Goal: Task Accomplishment & Management: Use online tool/utility

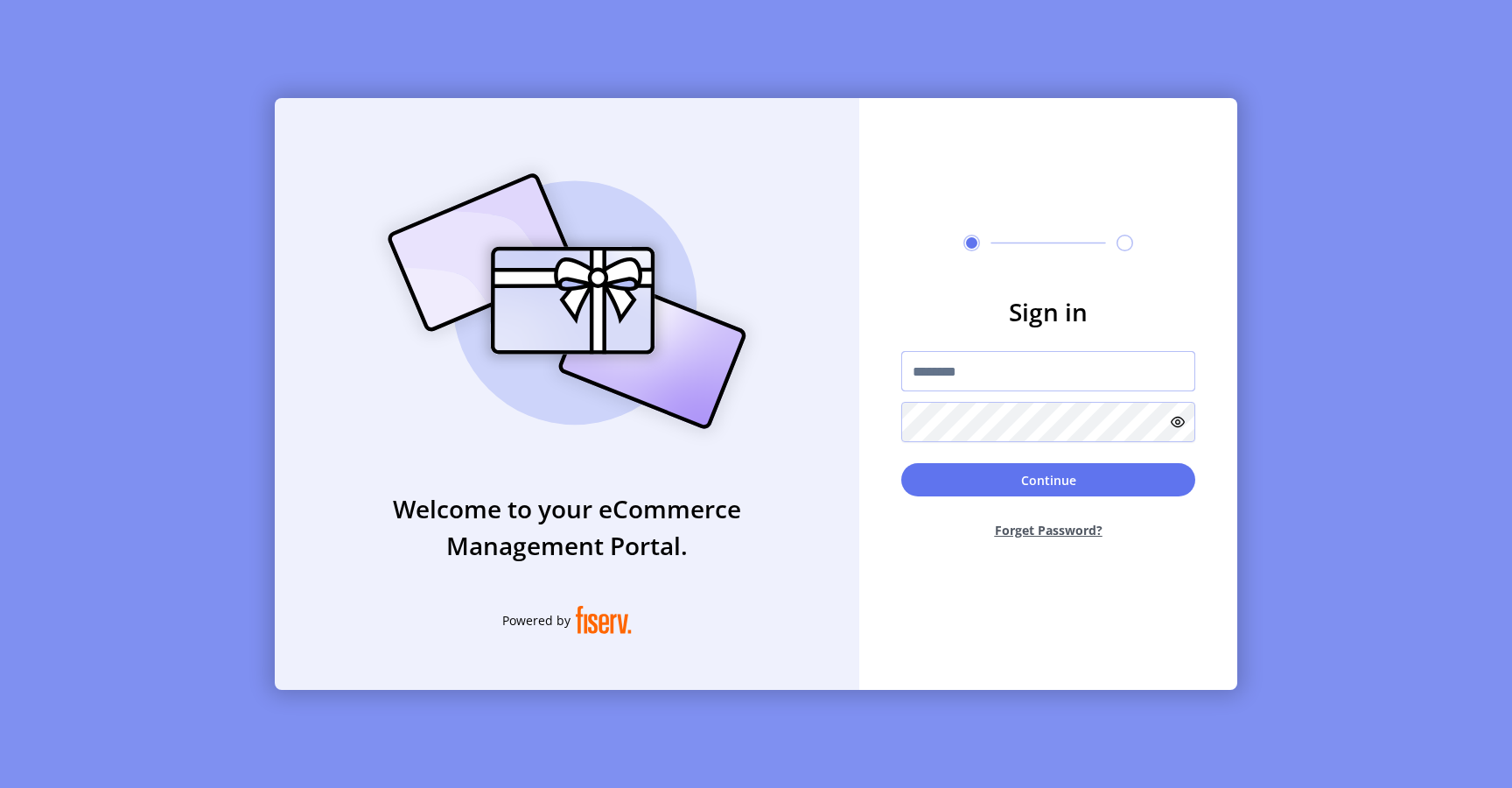
click at [935, 373] on input "text" at bounding box center [1048, 370] width 294 height 40
type input "**********"
click at [970, 484] on button "Continue" at bounding box center [1048, 479] width 294 height 33
click at [987, 368] on input "text" at bounding box center [1048, 370] width 294 height 40
type input "**********"
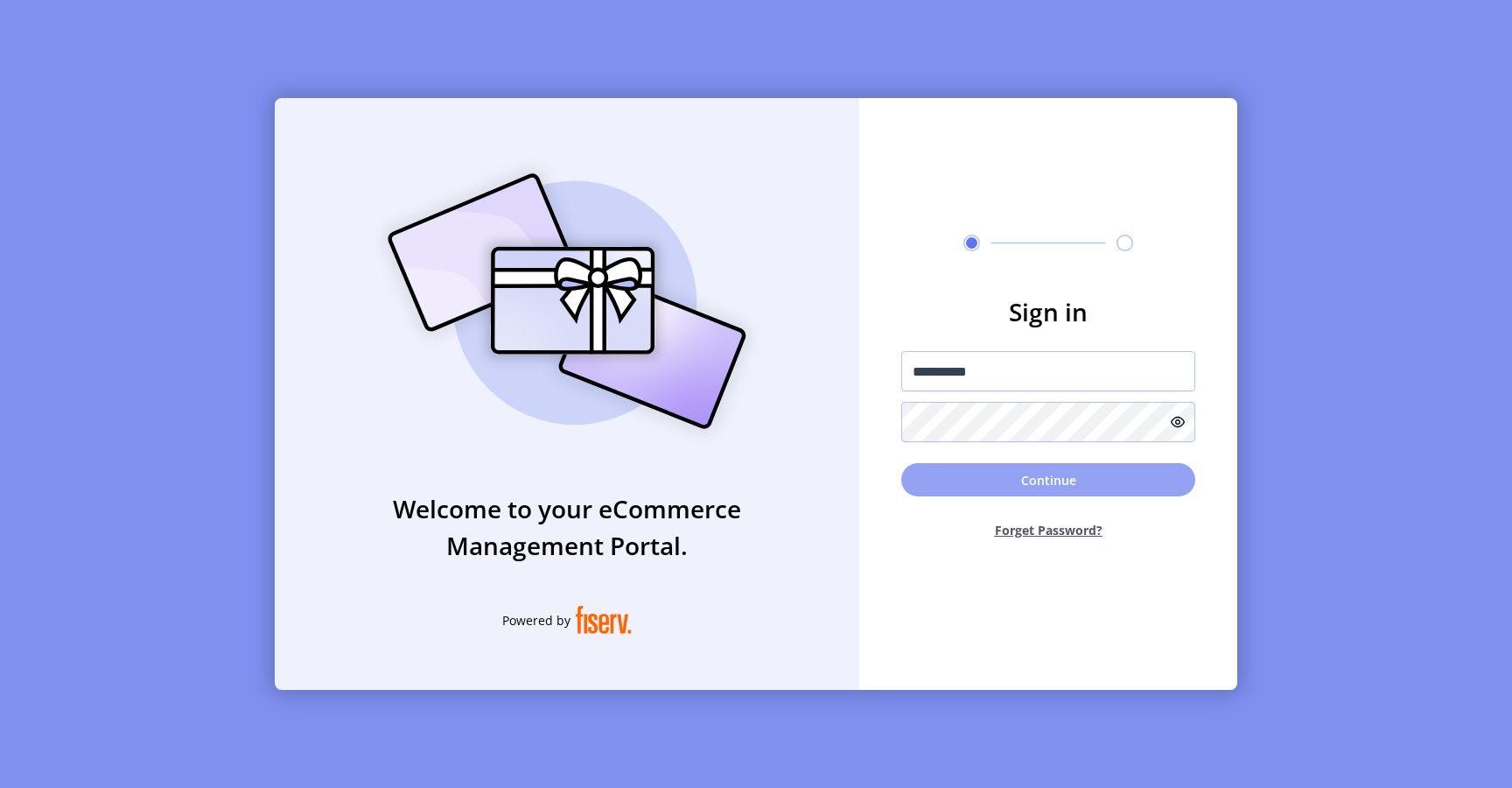
click at [929, 479] on button "Continue" at bounding box center [1048, 479] width 294 height 33
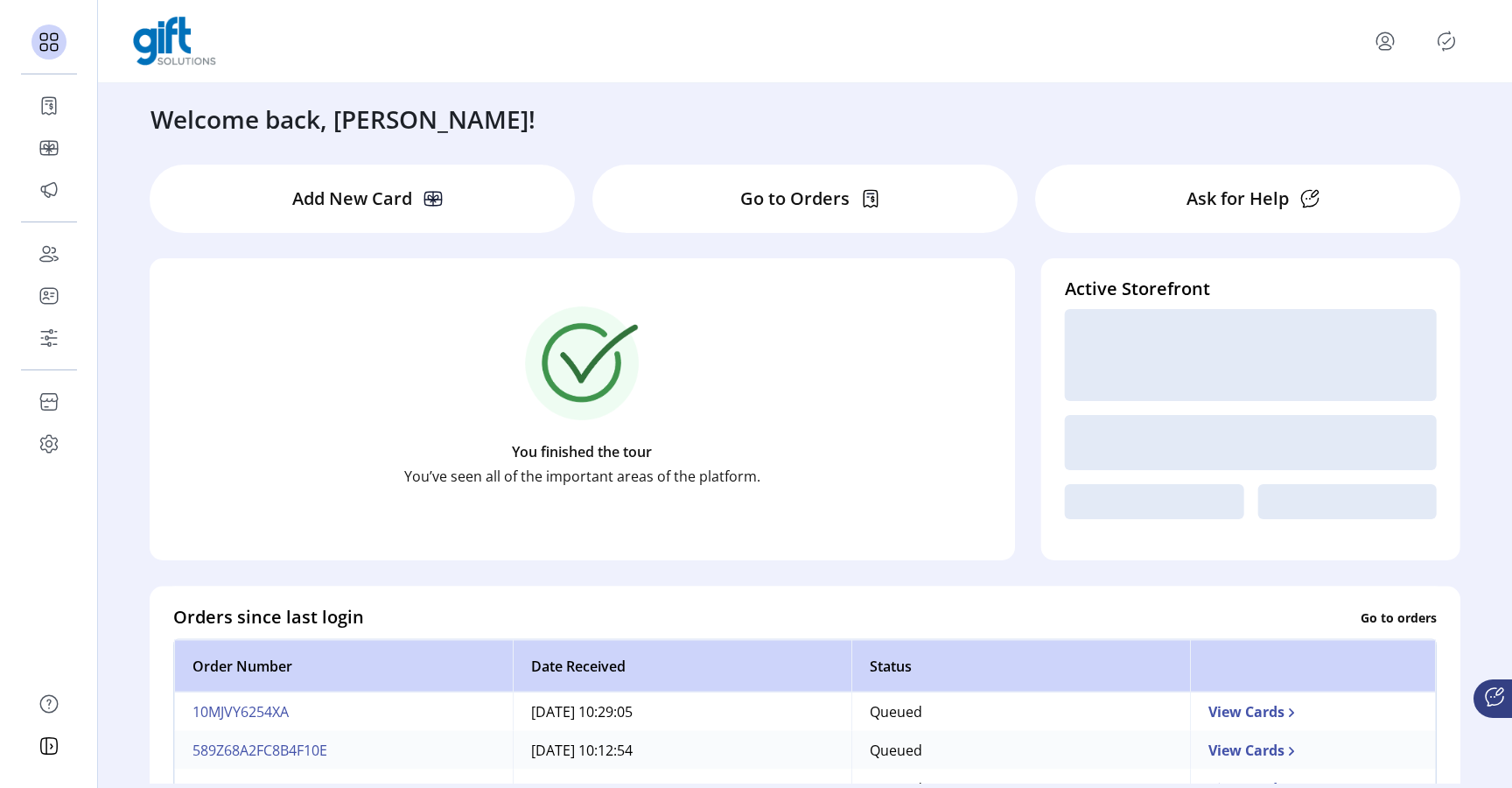
click at [1451, 39] on icon "Publisher Panel" at bounding box center [1448, 42] width 8 height 6
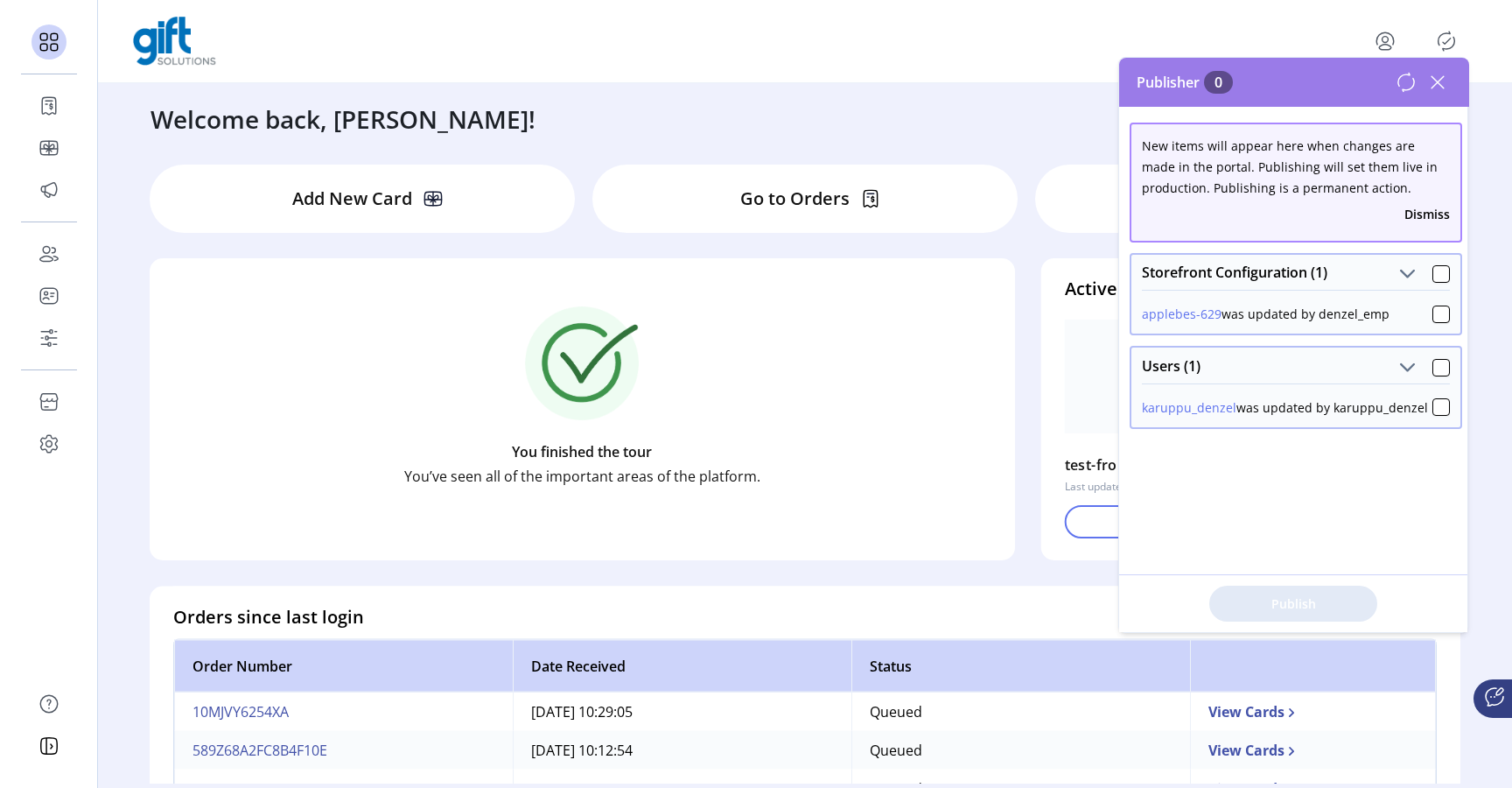
click at [1405, 87] on icon at bounding box center [1407, 83] width 21 height 21
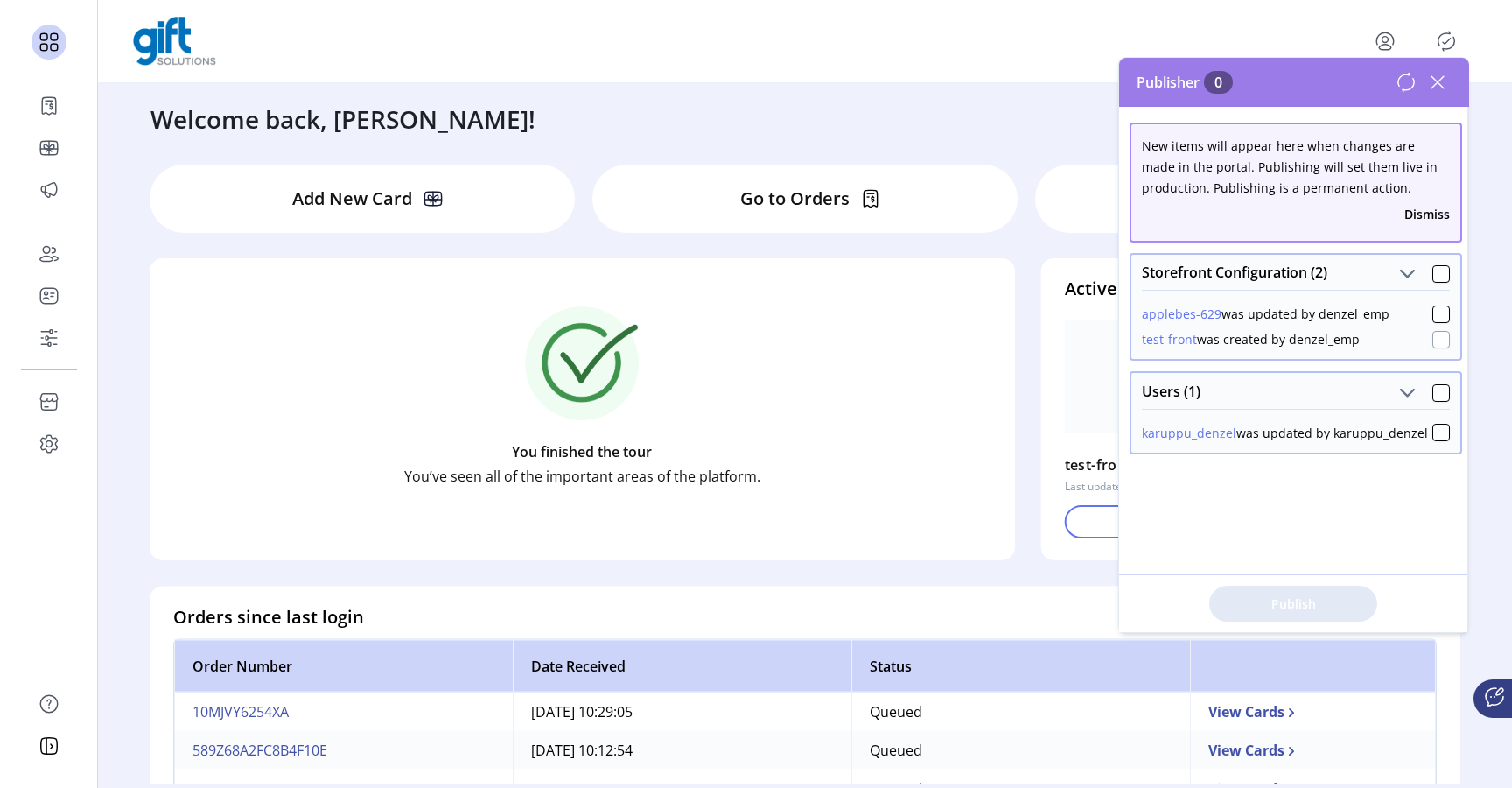
click at [1433, 344] on div at bounding box center [1442, 340] width 18 height 18
click at [1291, 609] on span "Publish 1 Items" at bounding box center [1294, 603] width 123 height 19
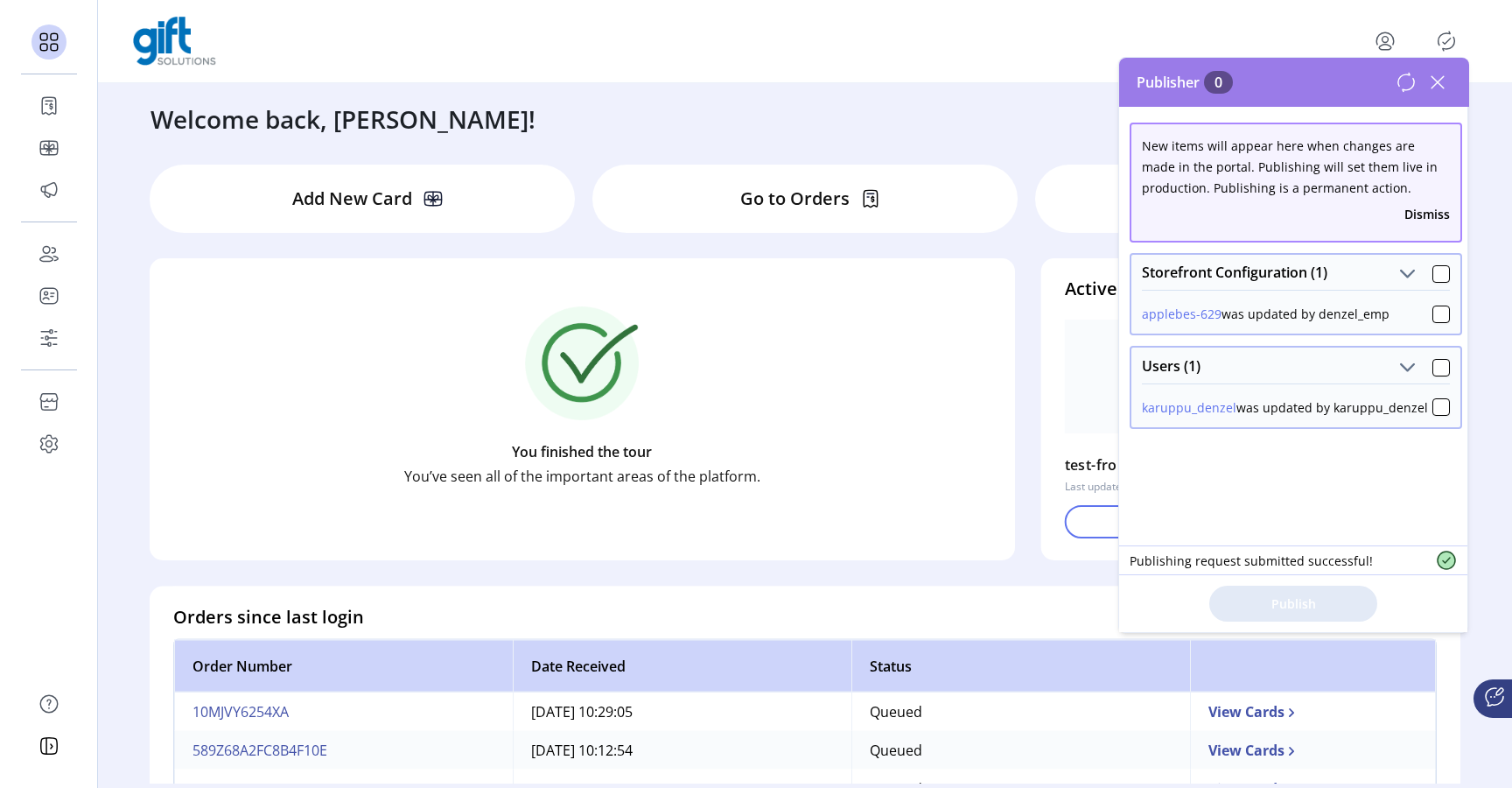
click at [1441, 76] on icon at bounding box center [1438, 82] width 28 height 28
